Goal: Task Accomplishment & Management: Use online tool/utility

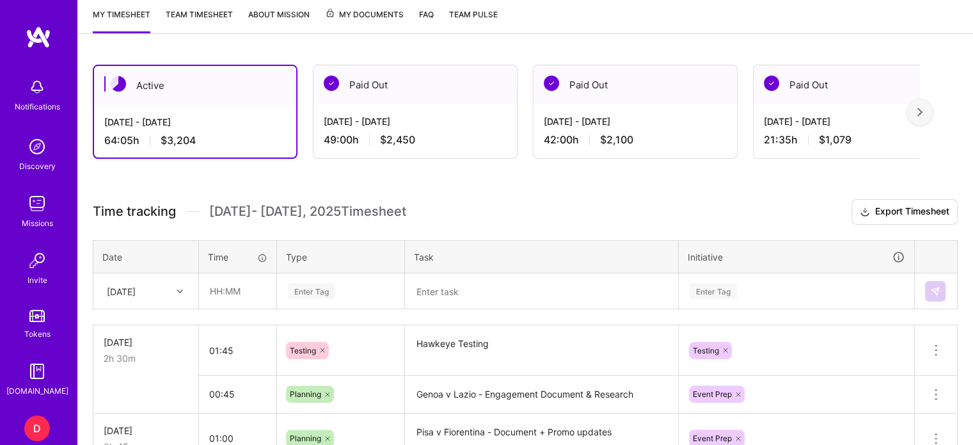
scroll to position [235, 0]
click at [218, 286] on input "text" at bounding box center [238, 291] width 76 height 34
type input "00:30"
click at [312, 284] on div "Enter Tag" at bounding box center [341, 291] width 126 height 33
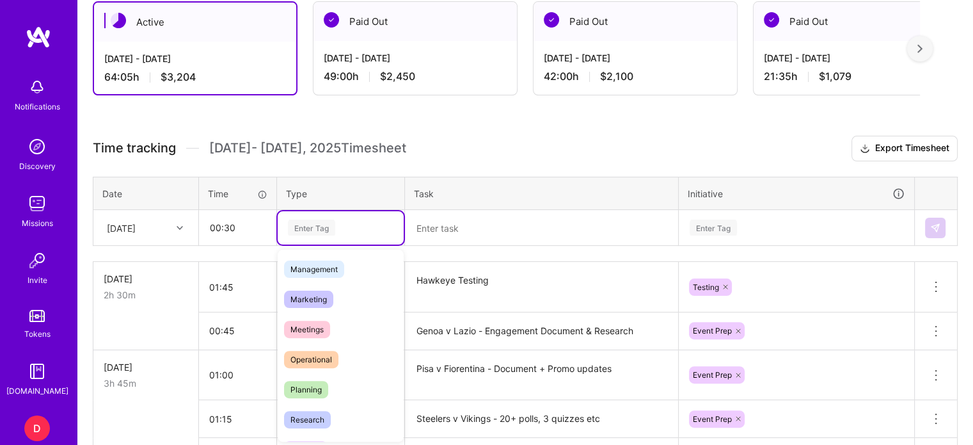
scroll to position [152, 0]
click at [301, 383] on span "Planning" at bounding box center [306, 387] width 44 height 17
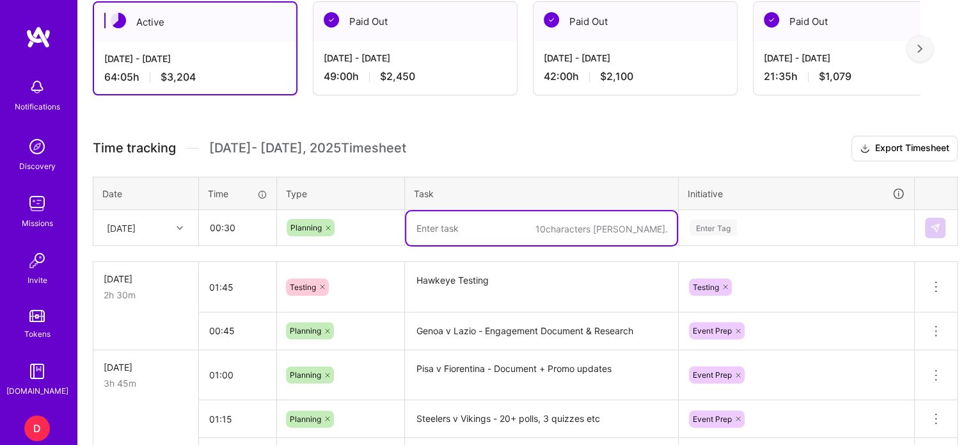
click at [437, 224] on textarea at bounding box center [541, 228] width 271 height 34
type textarea "POC Hawkeye Test - Prep for live demo"
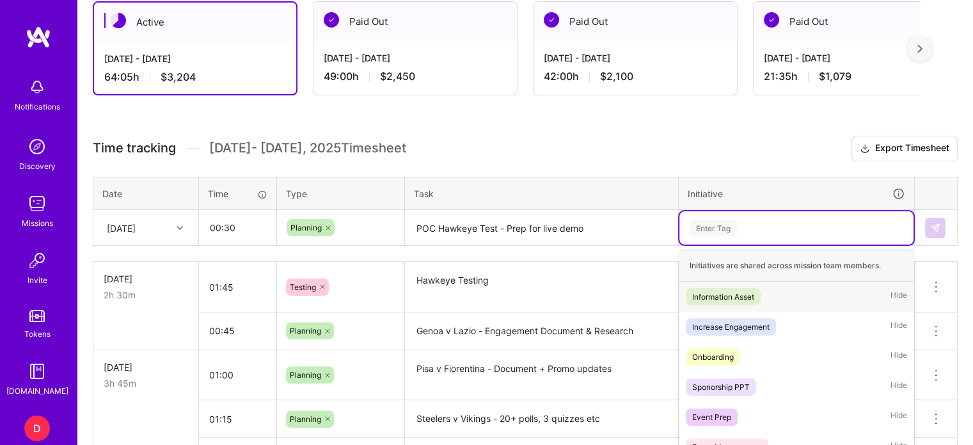
click at [724, 225] on div "option Information Asset focused, 1 of 35. 35 results available. Use Up and Dow…" at bounding box center [796, 227] width 234 height 33
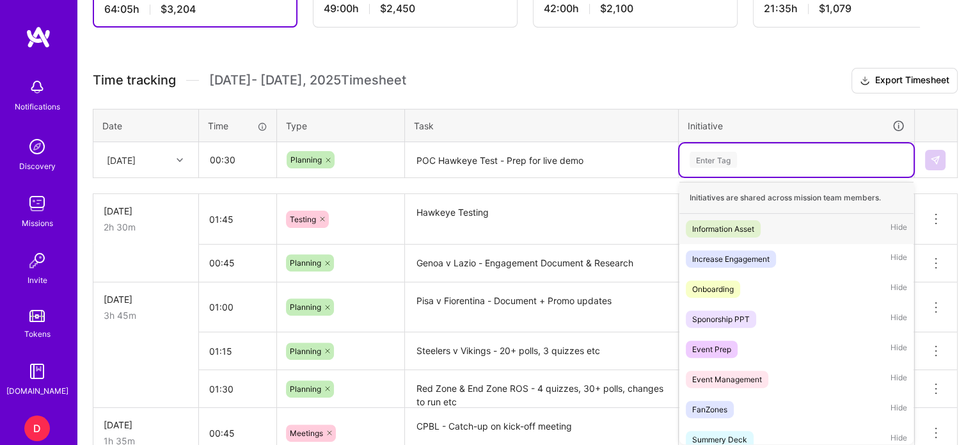
scroll to position [369, 0]
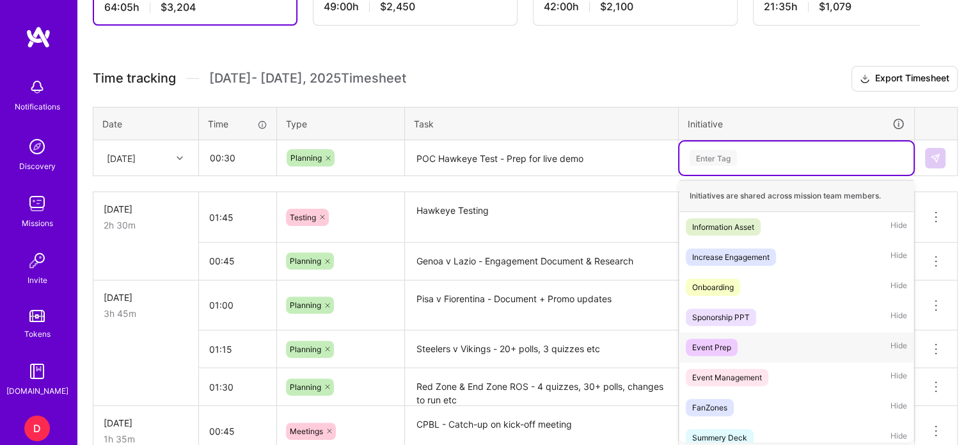
click at [715, 349] on div "Event Prep" at bounding box center [711, 346] width 39 height 13
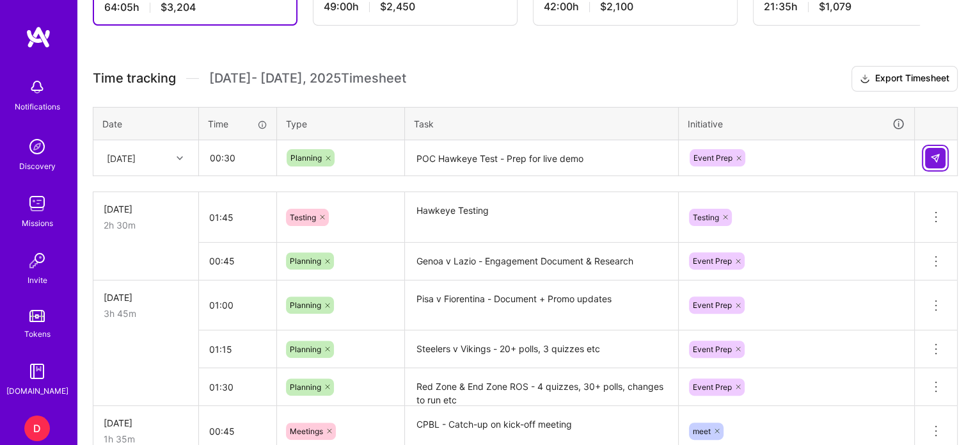
click at [939, 157] on img at bounding box center [935, 158] width 10 height 10
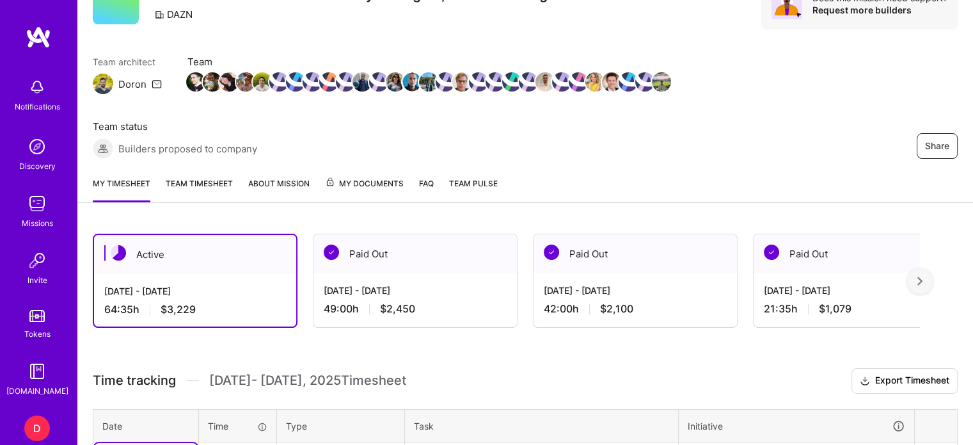
scroll to position [64, 0]
